Goal: Navigation & Orientation: Go to known website

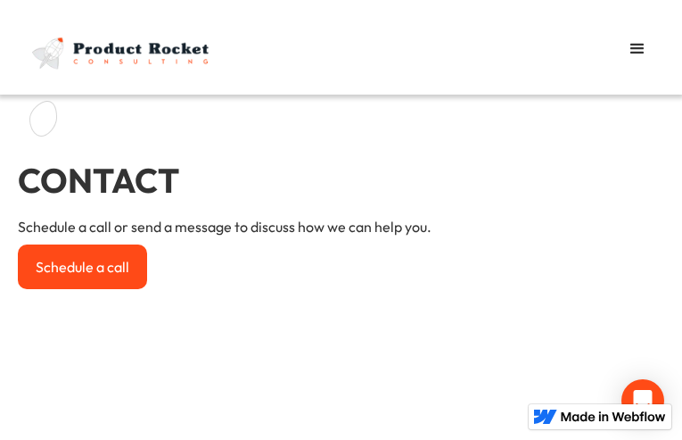
type input "BepSTOyrFKKHShs"
